Goal: Task Accomplishment & Management: Use online tool/utility

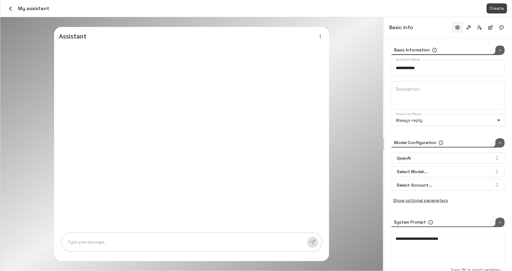
type input "*****"
click at [9, 8] on icon "button" at bounding box center [10, 8] width 7 height 7
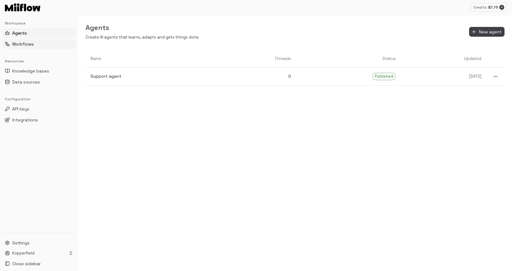
click at [38, 42] on button "Workflows" at bounding box center [38, 44] width 73 height 10
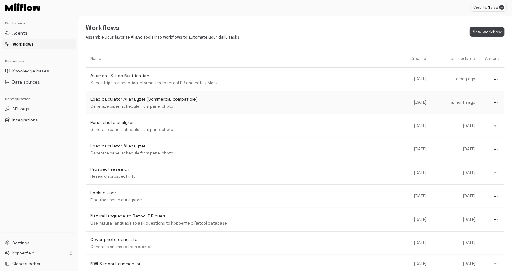
click at [243, 98] on p "Load calculator AI analyzer (Commercial compatible)" at bounding box center [242, 99] width 305 height 6
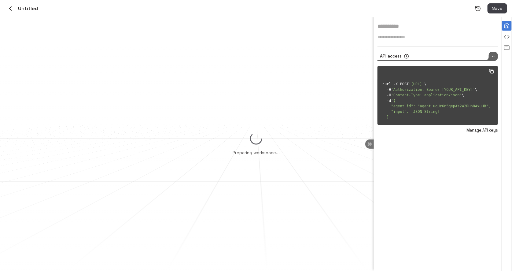
type input "**********"
type textarea "**********"
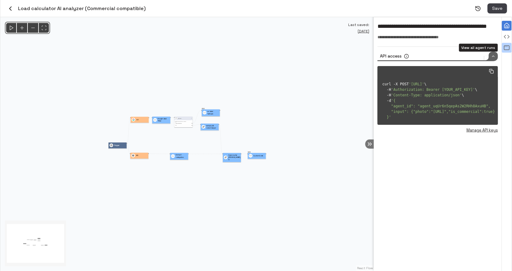
click at [508, 45] on icon "View all agent runs" at bounding box center [506, 48] width 6 height 6
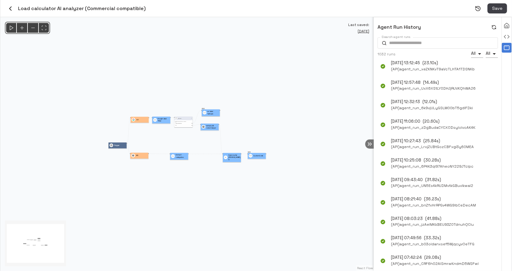
click at [477, 53] on body "Credits: $ 7.75 Workspace Agents Workflows Resources Knowledge bases Data sourc…" at bounding box center [256, 135] width 512 height 271
click at [476, 92] on li "Failed" at bounding box center [477, 92] width 30 height 9
type input "******"
click at [408, 68] on span "( API ) agent_run_hNjrmxoOh021bHDOMhn5WcWO" at bounding box center [435, 69] width 89 height 6
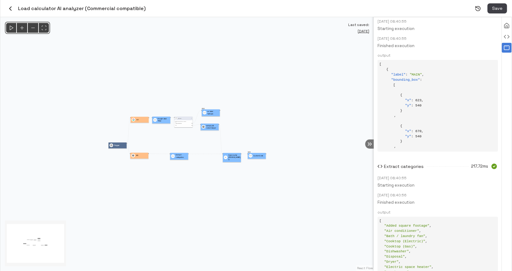
scroll to position [619, 0]
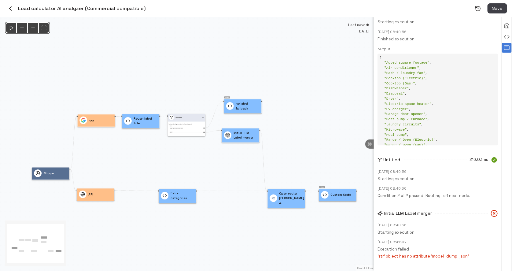
click at [443, 256] on p "'str' object has no attribute 'model_dump_json'" at bounding box center [437, 256] width 120 height 6
copy p "model_dump_json"
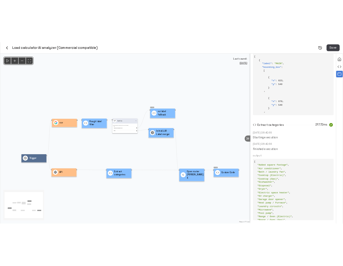
scroll to position [0, 0]
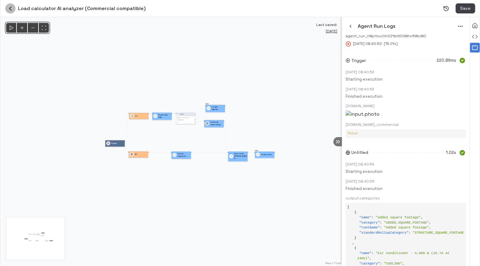
click at [12, 9] on icon "button" at bounding box center [10, 8] width 7 height 7
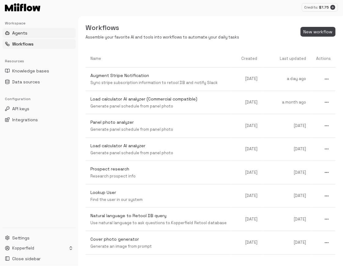
click at [36, 36] on button "Agents" at bounding box center [38, 33] width 73 height 10
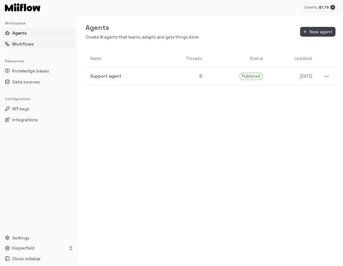
click at [35, 44] on button "Workflows" at bounding box center [38, 44] width 73 height 10
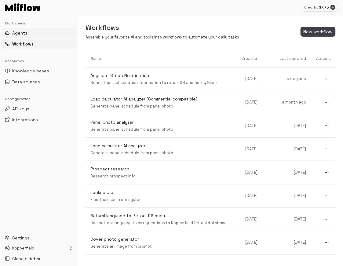
click at [39, 34] on button "Agents" at bounding box center [38, 33] width 73 height 10
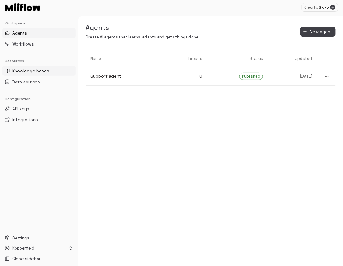
click at [35, 69] on span "Knowledge bases" at bounding box center [30, 71] width 37 height 6
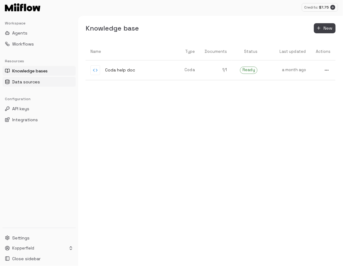
click at [32, 79] on span "Data sources" at bounding box center [26, 82] width 28 height 6
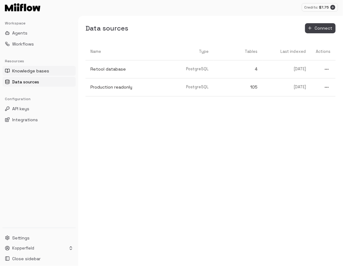
click at [34, 73] on span "Knowledge bases" at bounding box center [30, 71] width 37 height 6
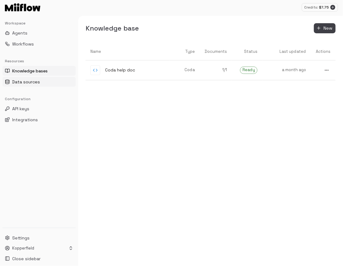
click at [30, 83] on span "Data sources" at bounding box center [26, 82] width 28 height 6
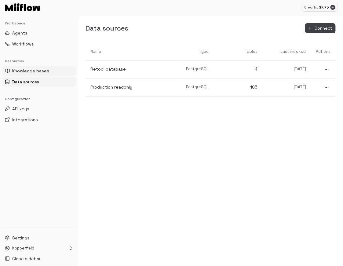
click at [35, 73] on span "Knowledge bases" at bounding box center [30, 71] width 37 height 6
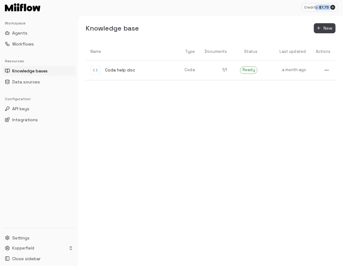
drag, startPoint x: 317, startPoint y: 7, endPoint x: 331, endPoint y: 8, distance: 13.8
click at [331, 8] on div "Credits: $ 7.75" at bounding box center [320, 7] width 36 height 9
click at [290, 10] on div "Credits: $ 7.75" at bounding box center [189, 7] width 298 height 9
